Goal: Task Accomplishment & Management: Manage account settings

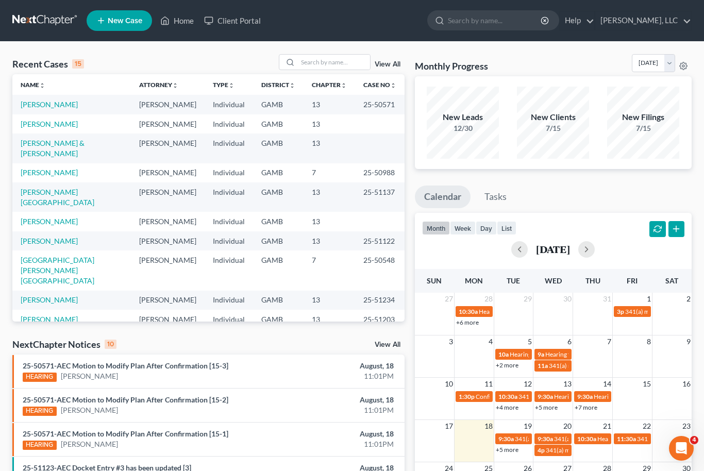
click at [395, 61] on link "View All" at bounding box center [388, 64] width 26 height 7
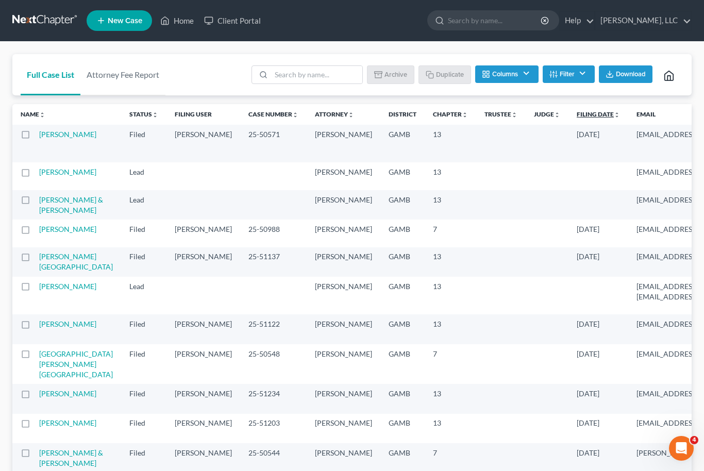
click at [577, 117] on link "Filing Date unfold_more expand_more expand_less" at bounding box center [598, 114] width 43 height 8
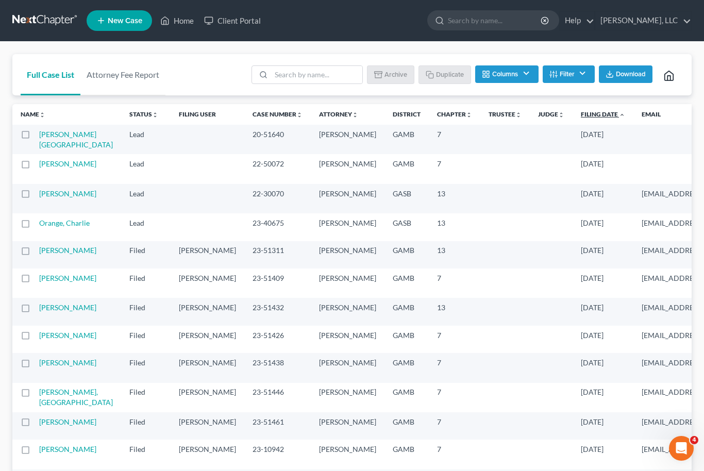
click at [581, 114] on link "Filing Date unfold_more expand_more expand_less" at bounding box center [603, 114] width 44 height 8
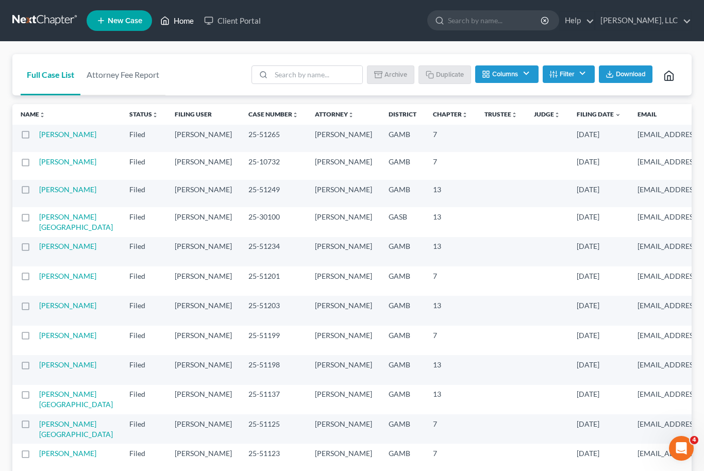
click at [179, 28] on link "Home" at bounding box center [177, 20] width 44 height 19
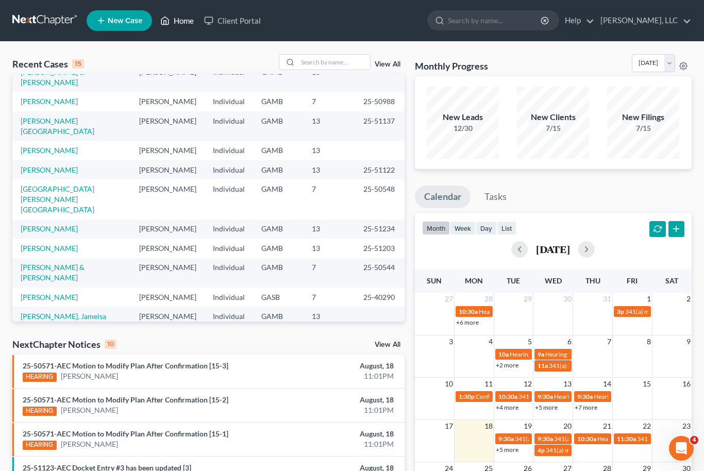
scroll to position [71, 0]
click at [393, 67] on link "View All" at bounding box center [388, 64] width 26 height 7
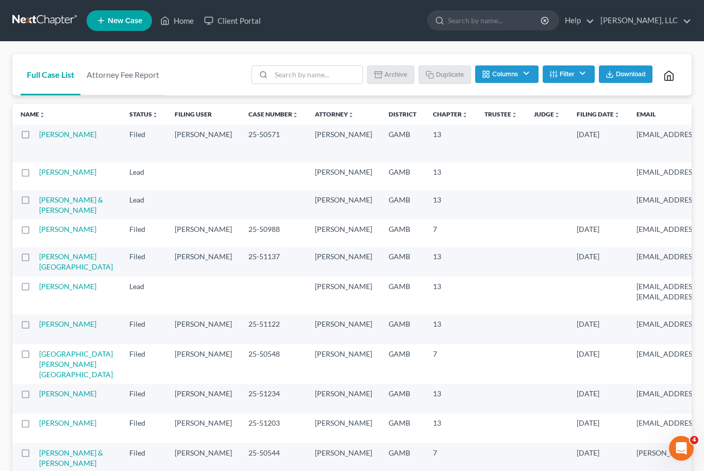
click at [568, 108] on th "Filing Date unfold_more expand_more expand_less" at bounding box center [598, 114] width 60 height 21
click at [577, 111] on link "Filing Date unfold_more expand_more expand_less" at bounding box center [598, 114] width 43 height 8
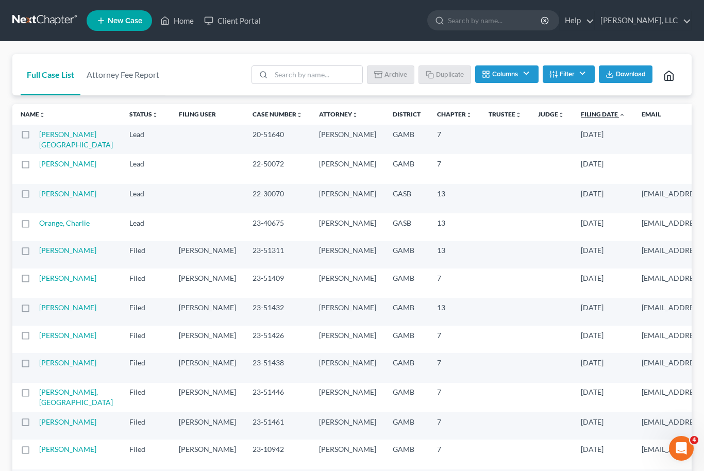
click at [581, 111] on link "Filing Date unfold_more expand_more expand_less" at bounding box center [603, 114] width 44 height 8
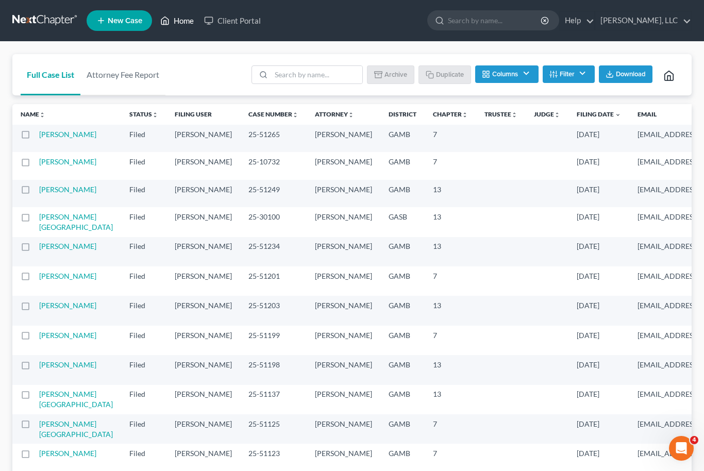
click at [187, 20] on link "Home" at bounding box center [177, 20] width 44 height 19
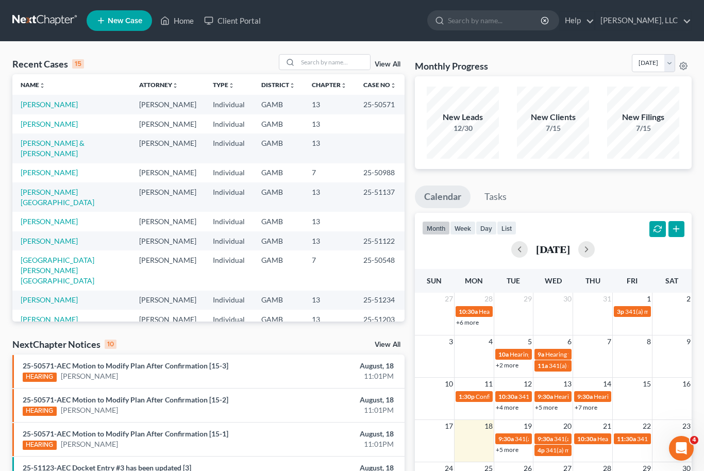
click at [668, 78] on div "New Leads 12/30 New Clients 7/15 New Filings 7/15" at bounding box center [553, 122] width 277 height 93
click at [666, 68] on select "[DATE] [DATE] [DATE] [DATE] [DATE] [DATE] [DATE] [DATE] [DATE] [DATE] [DATE] [D…" at bounding box center [653, 63] width 43 height 18
click at [673, 65] on select "[DATE] [DATE] [DATE] [DATE] [DATE] [DATE] [DATE] [DATE] [DATE] [DATE] [DATE] [D…" at bounding box center [653, 63] width 43 height 18
select select "0"
